Goal: Information Seeking & Learning: Stay updated

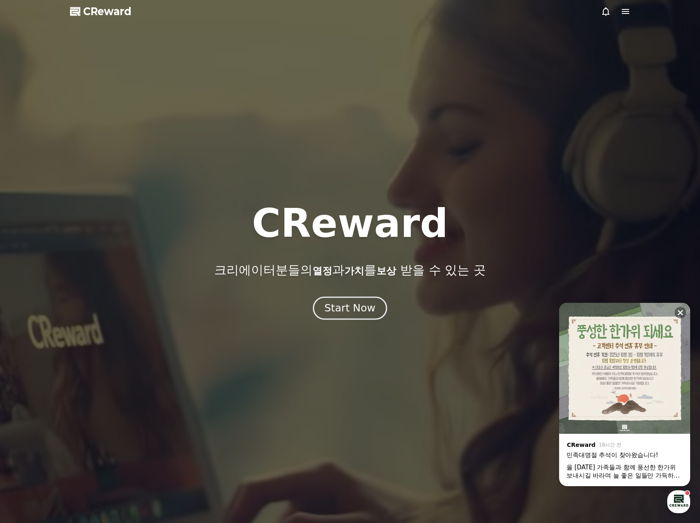
click at [377, 306] on button "Start Now" at bounding box center [350, 308] width 74 height 23
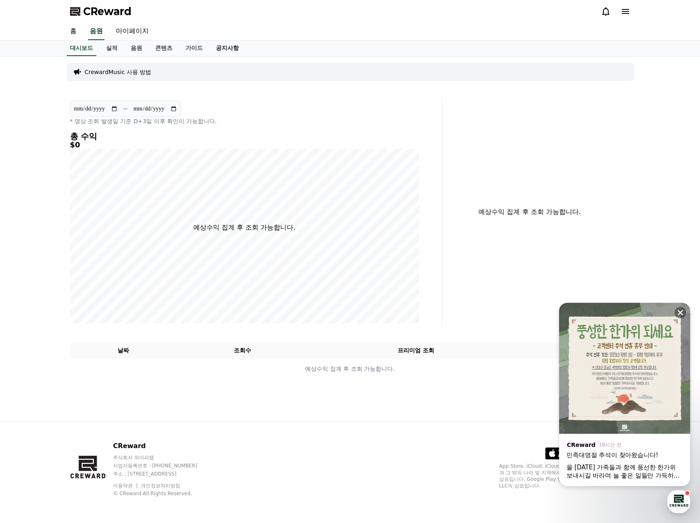
click at [220, 49] on link "공지사항" at bounding box center [227, 49] width 36 height 16
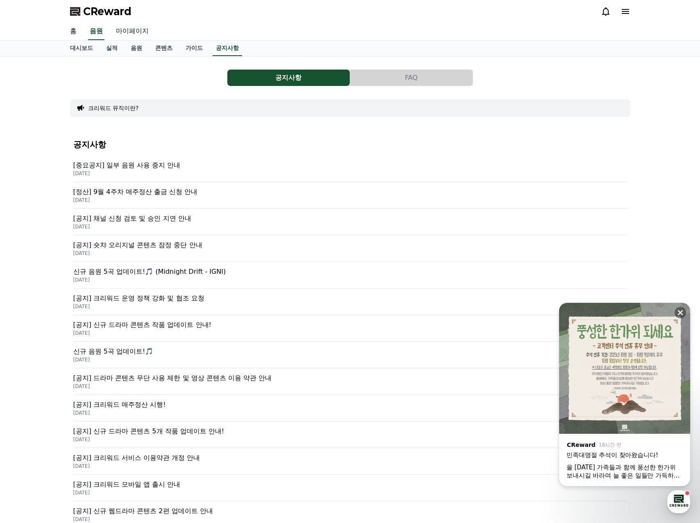
click at [146, 30] on link "마이페이지" at bounding box center [132, 31] width 46 height 17
select select "**********"
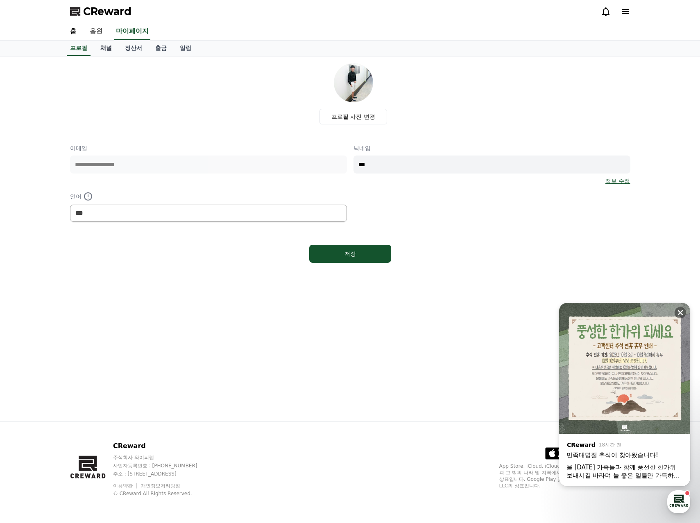
click at [115, 50] on link "채널" at bounding box center [106, 49] width 25 height 16
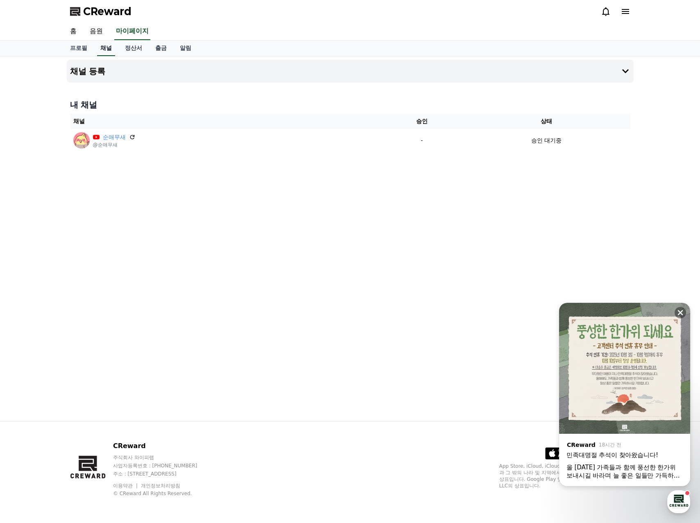
click at [106, 48] on link "채널" at bounding box center [106, 49] width 18 height 16
click at [102, 29] on link "음원" at bounding box center [96, 31] width 26 height 17
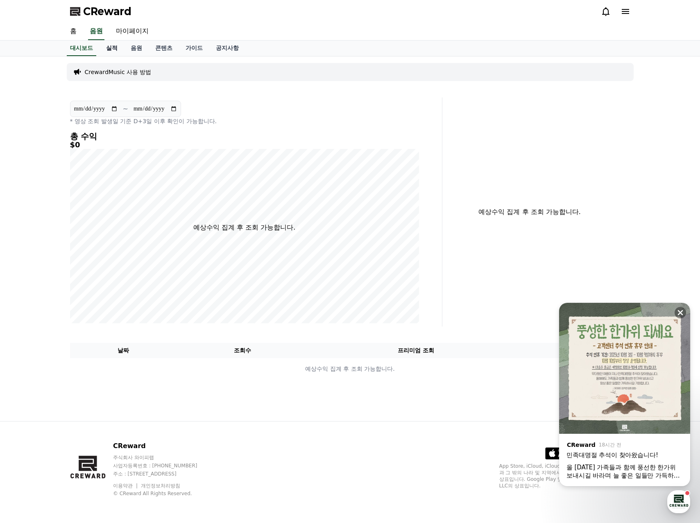
click at [118, 42] on link "실적" at bounding box center [111, 49] width 25 height 16
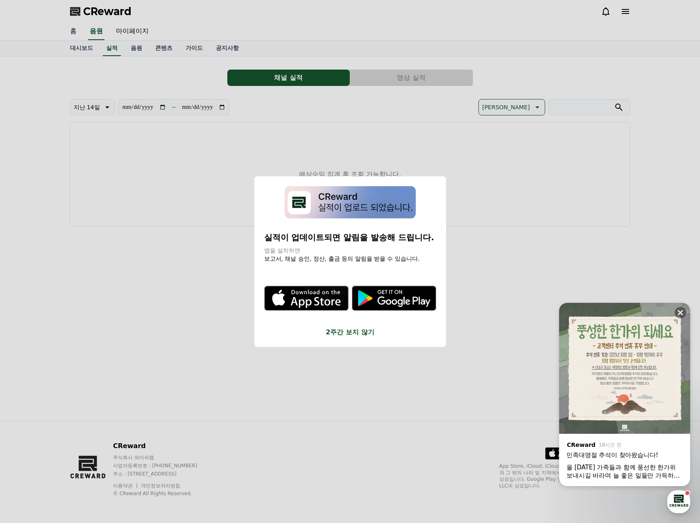
click at [69, 35] on button "close modal" at bounding box center [350, 261] width 700 height 523
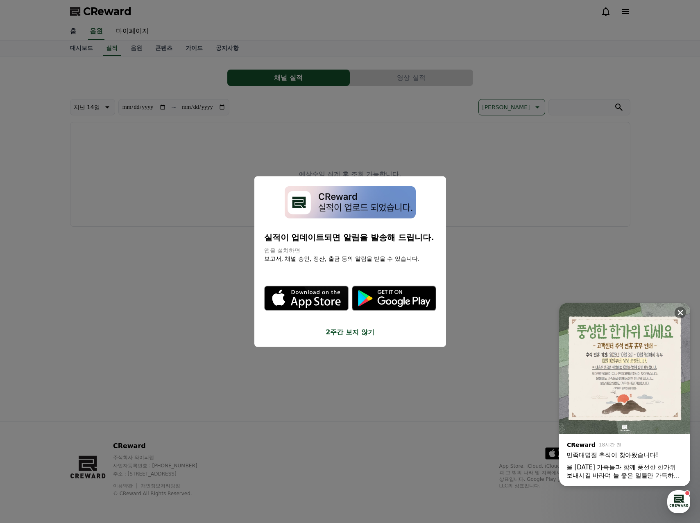
click at [70, 31] on link "홈" at bounding box center [73, 31] width 20 height 17
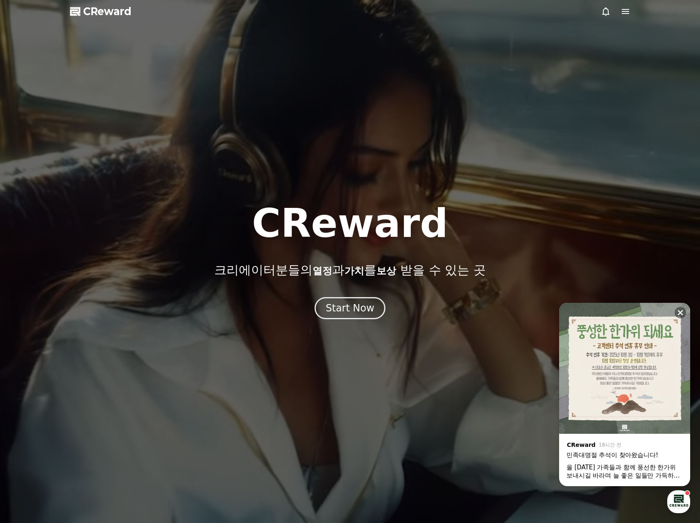
click at [617, 10] on div at bounding box center [615, 12] width 29 height 10
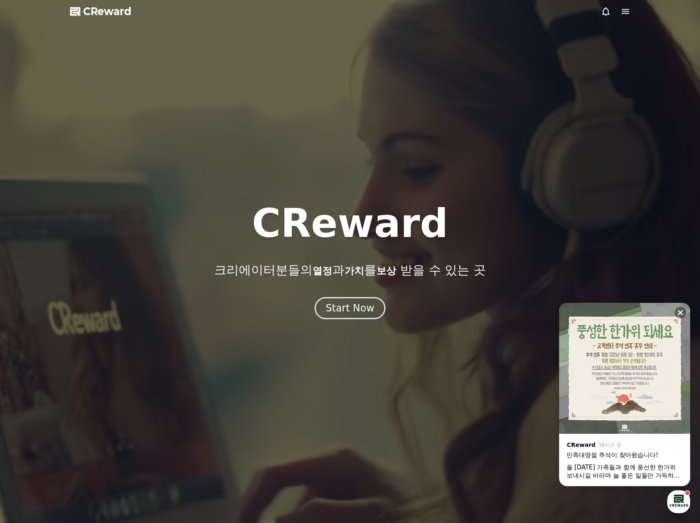
click at [621, 14] on icon at bounding box center [625, 12] width 10 height 10
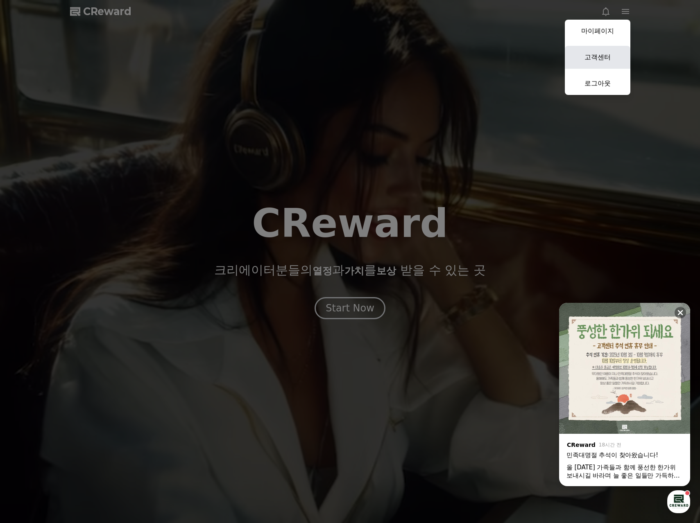
click at [577, 59] on link "고객센터" at bounding box center [598, 57] width 66 height 23
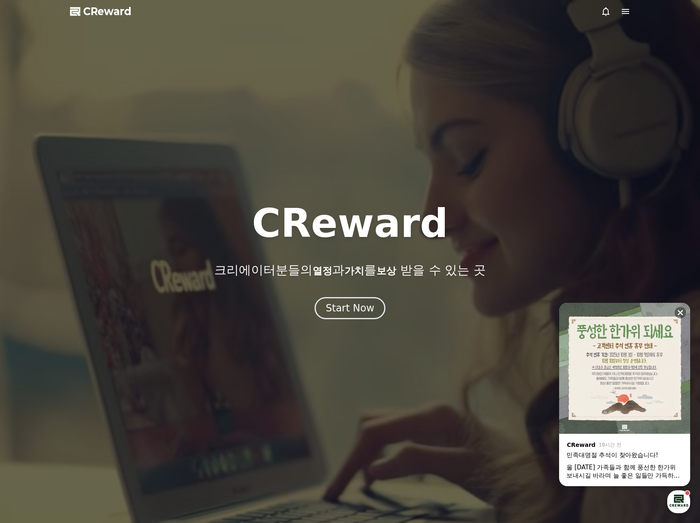
click at [657, 353] on img at bounding box center [624, 368] width 131 height 131
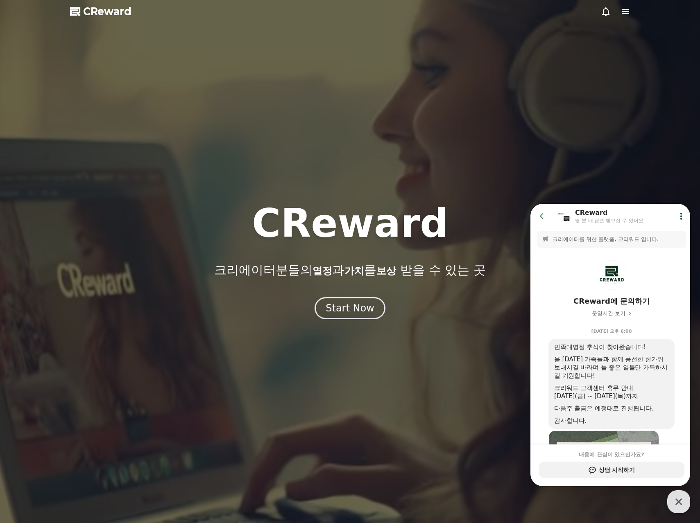
click at [89, 14] on span "CReward" at bounding box center [107, 11] width 48 height 13
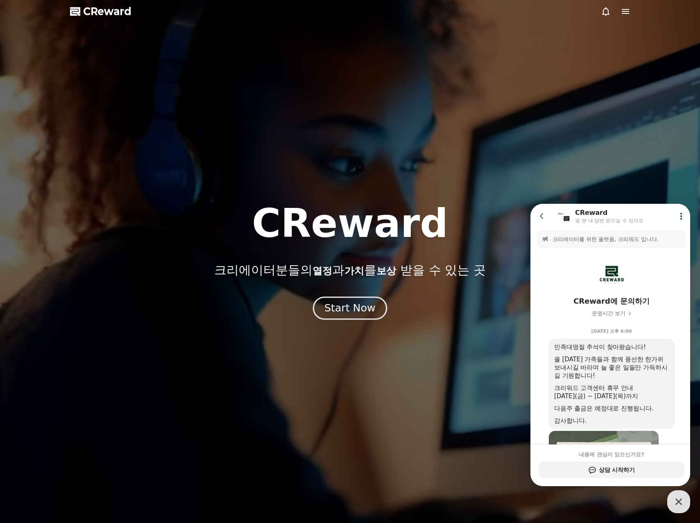
click at [345, 314] on div "Start Now" at bounding box center [349, 308] width 51 height 14
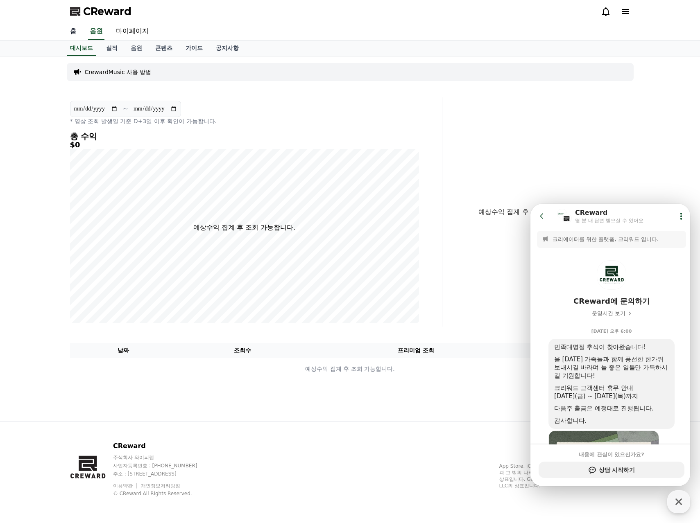
click at [77, 32] on link "홈" at bounding box center [73, 31] width 20 height 17
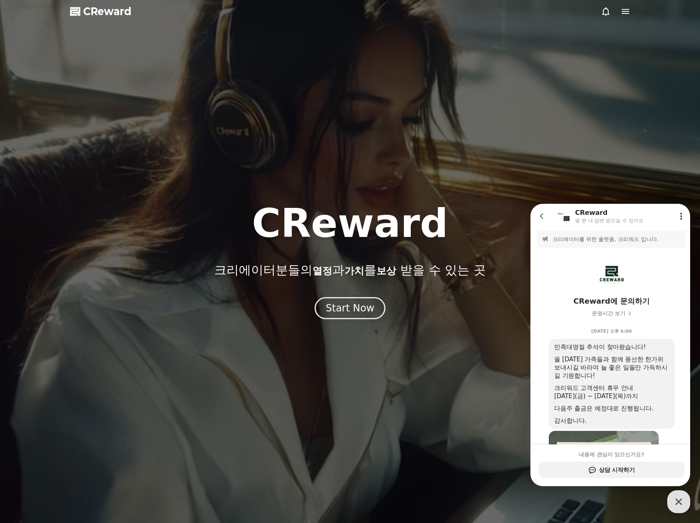
click at [352, 324] on div at bounding box center [350, 261] width 700 height 523
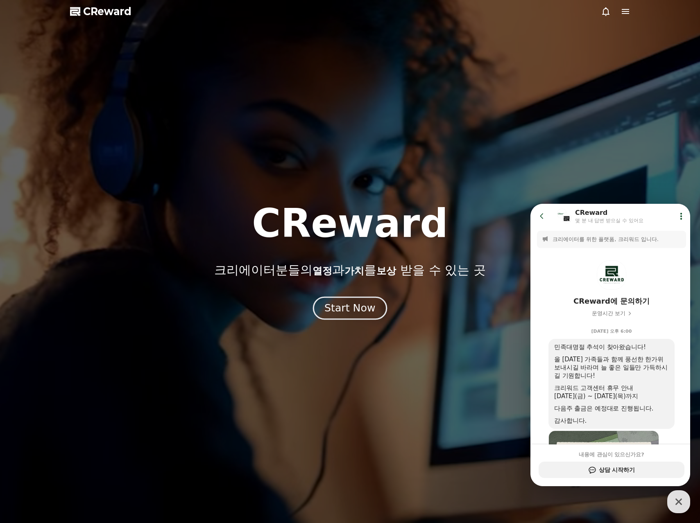
click at [352, 318] on button "Start Now" at bounding box center [350, 308] width 74 height 23
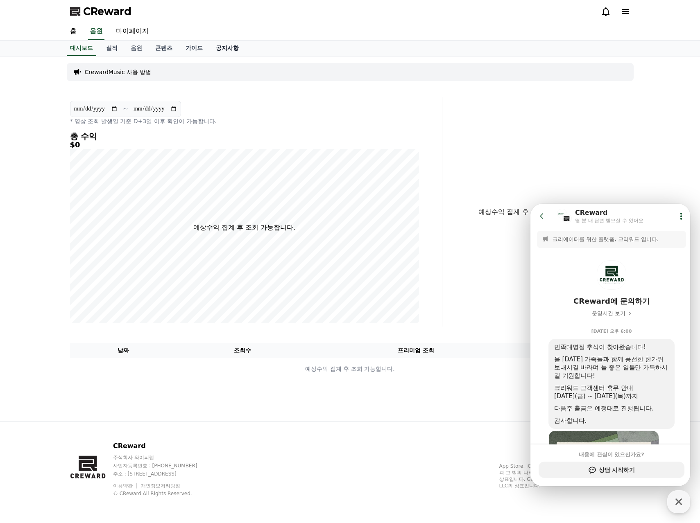
click at [221, 44] on link "공지사항" at bounding box center [227, 49] width 36 height 16
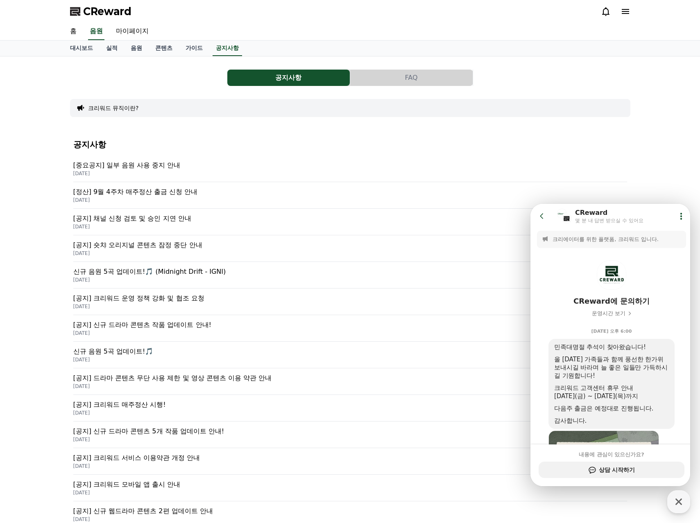
click at [157, 164] on p "[중요공지] 일부 음원 사용 중지 안내" at bounding box center [350, 165] width 554 height 10
